Goal: Find contact information: Find contact information

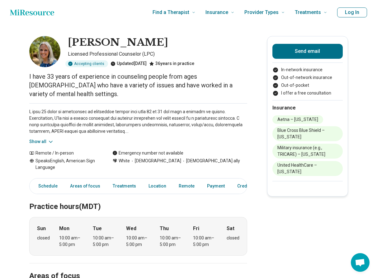
click at [48, 138] on button "Show all" at bounding box center [41, 141] width 25 height 7
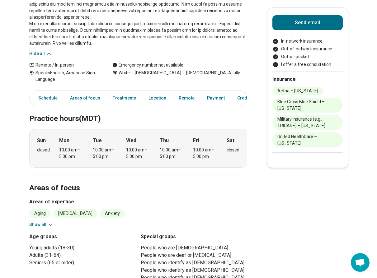
scroll to position [141, 0]
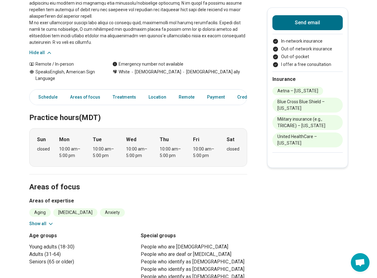
drag, startPoint x: 49, startPoint y: 214, endPoint x: 64, endPoint y: 204, distance: 18.5
click at [49, 221] on icon at bounding box center [51, 224] width 6 height 6
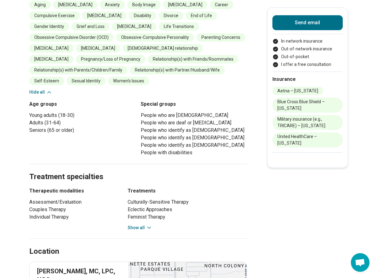
scroll to position [353, 0]
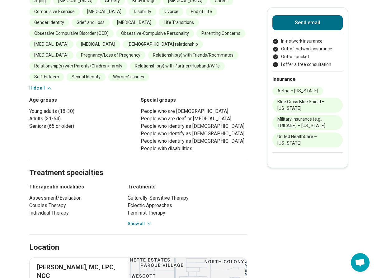
click at [140, 221] on button "Show all" at bounding box center [140, 224] width 25 height 7
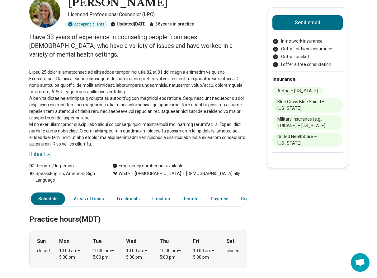
scroll to position [0, 0]
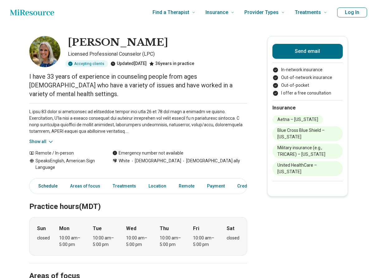
click at [52, 180] on link "Schedule" at bounding box center [46, 186] width 30 height 13
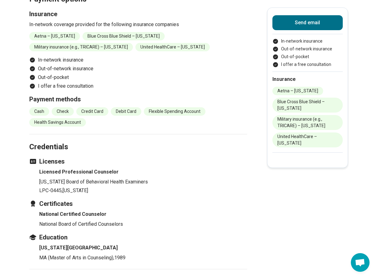
scroll to position [764, 0]
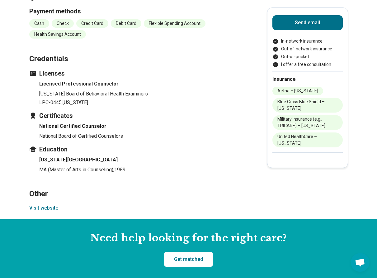
click at [51, 204] on button "Visit website" at bounding box center [43, 207] width 29 height 7
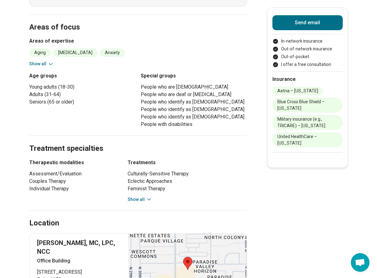
scroll to position [0, 0]
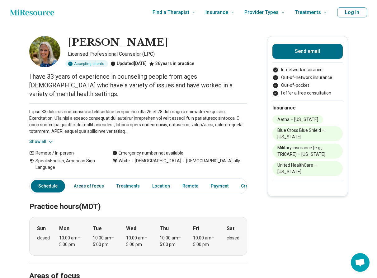
click at [92, 180] on link "Areas of focus" at bounding box center [89, 186] width 38 height 13
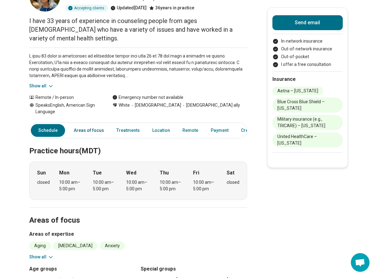
scroll to position [38, 0]
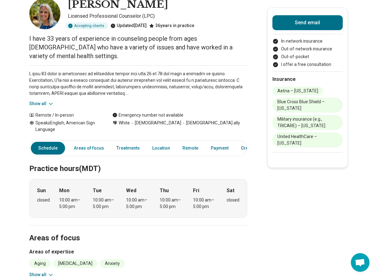
click at [240, 142] on link "Credentials" at bounding box center [252, 148] width 31 height 13
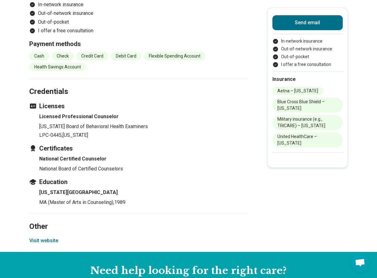
scroll to position [701, 0]
